Goal: Task Accomplishment & Management: Manage account settings

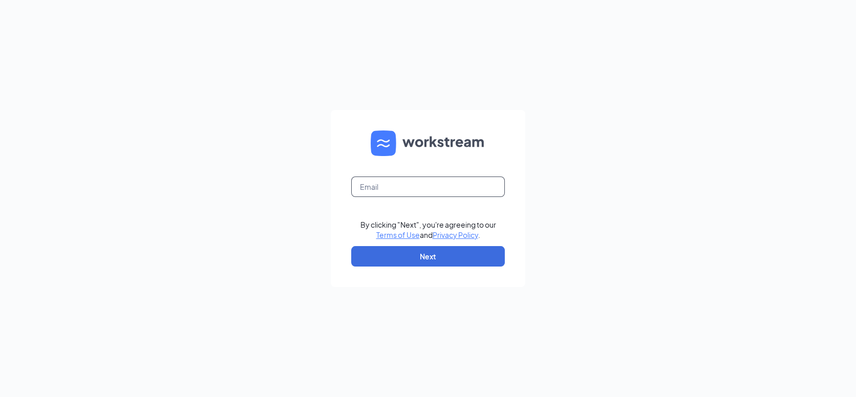
click at [370, 189] on input "text" at bounding box center [428, 187] width 154 height 20
type input "jvantreese@russrestaurants.com"
click at [430, 254] on button "Next" at bounding box center [428, 256] width 154 height 20
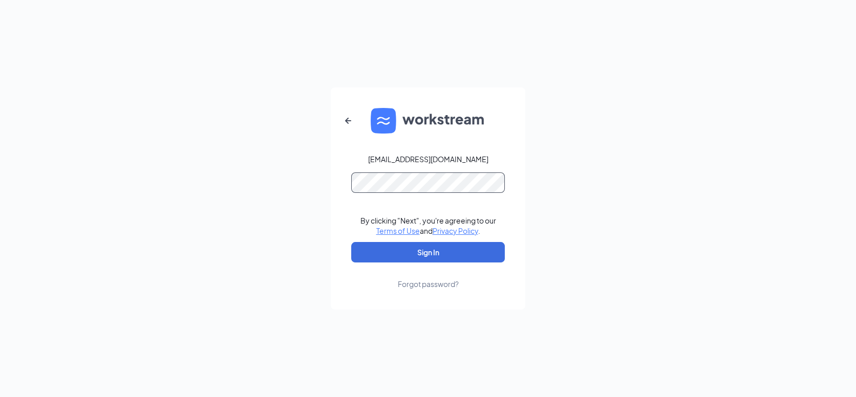
click at [351, 242] on button "Sign In" at bounding box center [428, 252] width 154 height 20
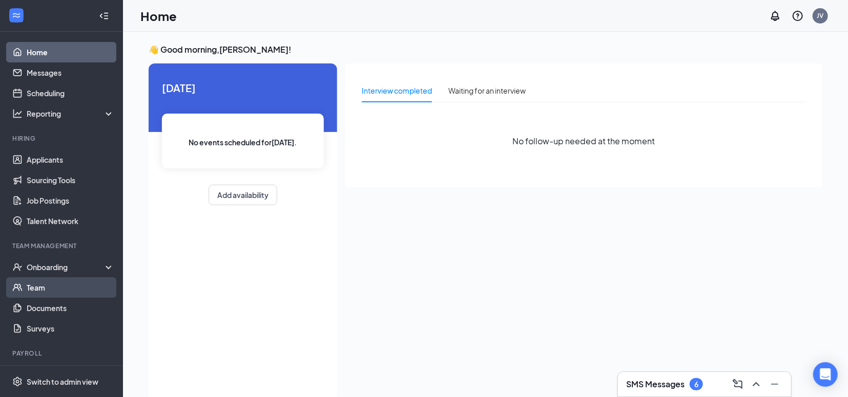
click at [38, 288] on link "Team" at bounding box center [71, 288] width 88 height 20
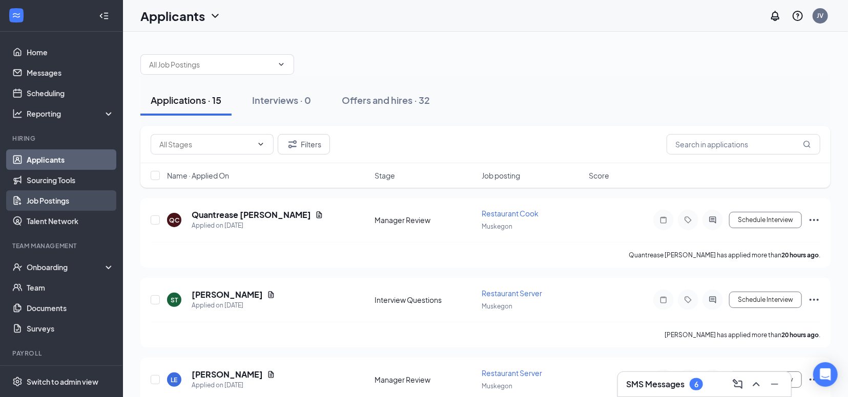
click at [39, 200] on link "Job Postings" at bounding box center [71, 200] width 88 height 20
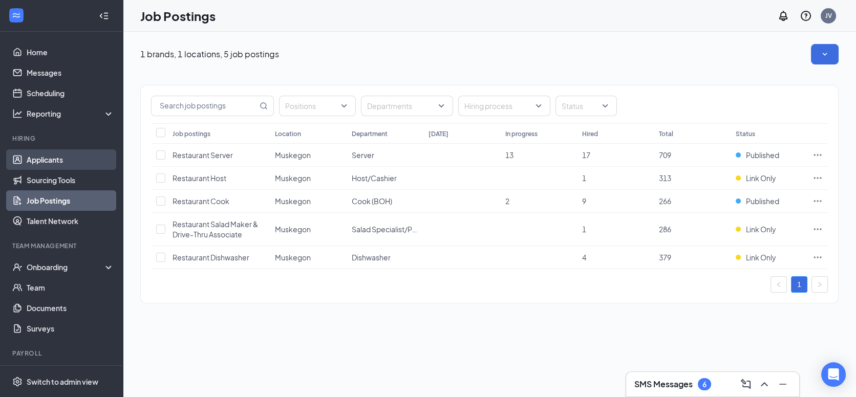
click at [37, 152] on link "Applicants" at bounding box center [71, 160] width 88 height 20
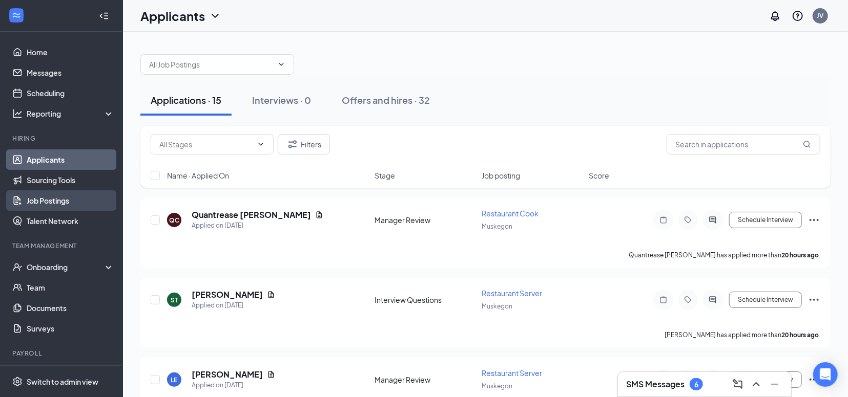
click at [44, 202] on link "Job Postings" at bounding box center [71, 200] width 88 height 20
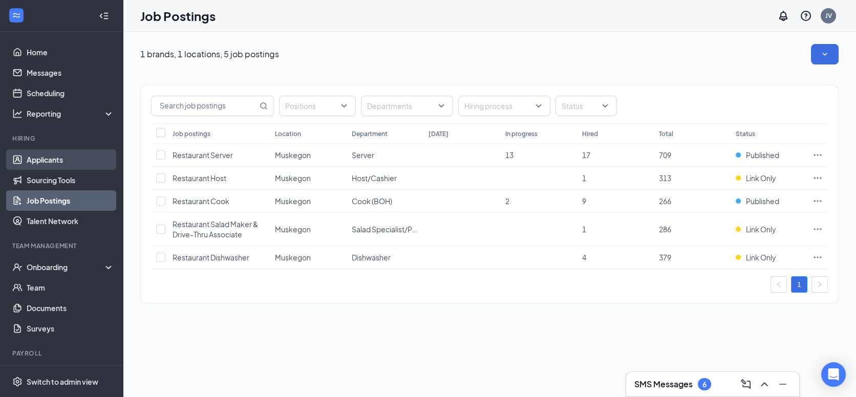
click at [52, 159] on link "Applicants" at bounding box center [71, 160] width 88 height 20
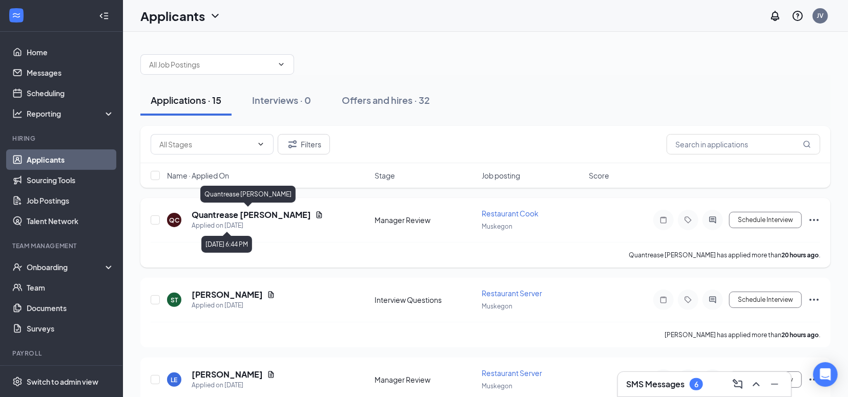
click at [252, 210] on h5 "Quantrease [PERSON_NAME]" at bounding box center [251, 214] width 119 height 11
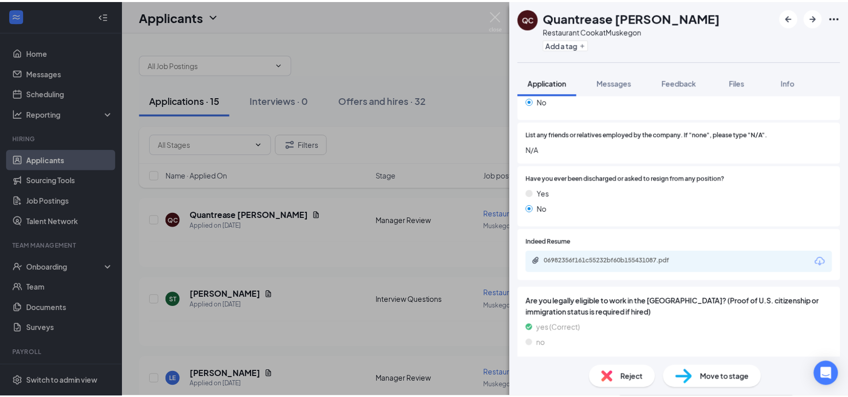
scroll to position [683, 0]
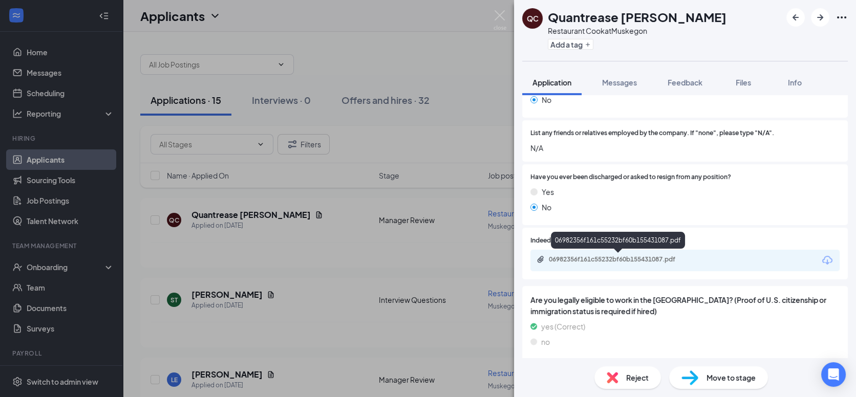
click at [646, 261] on div "06982356f161c55232bf60b155431087.pdf" at bounding box center [620, 260] width 143 height 8
click at [498, 16] on img at bounding box center [500, 20] width 13 height 20
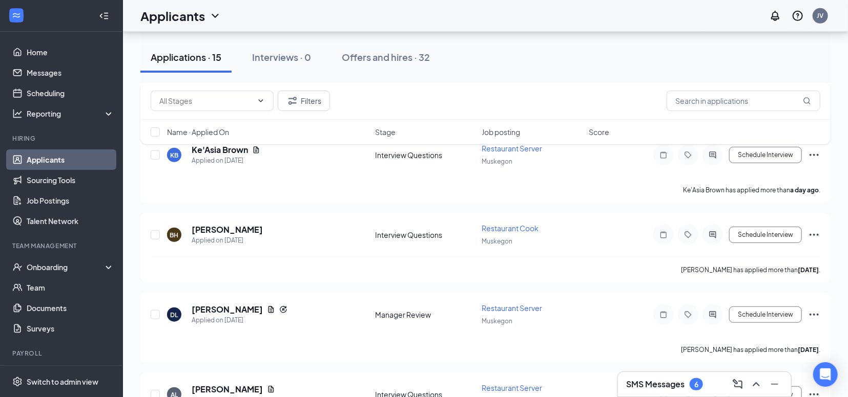
scroll to position [303, 0]
click at [823, 13] on div "JV" at bounding box center [819, 15] width 15 height 15
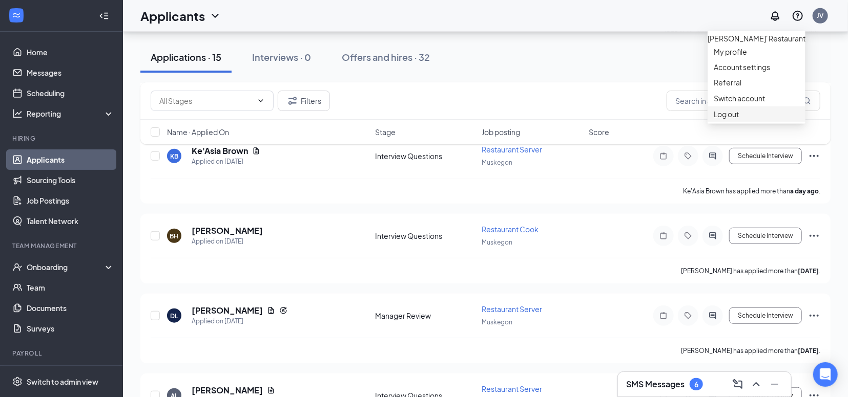
click at [744, 122] on li "Log out" at bounding box center [756, 114] width 98 height 15
